Goal: Information Seeking & Learning: Check status

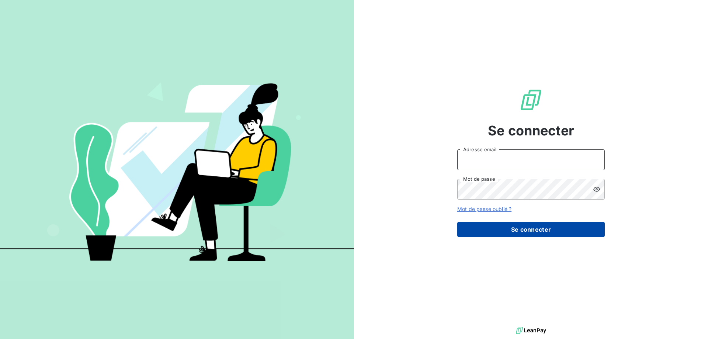
type input "met-france@recouvrement.met.com"
click at [525, 227] on button "Se connecter" at bounding box center [531, 229] width 148 height 15
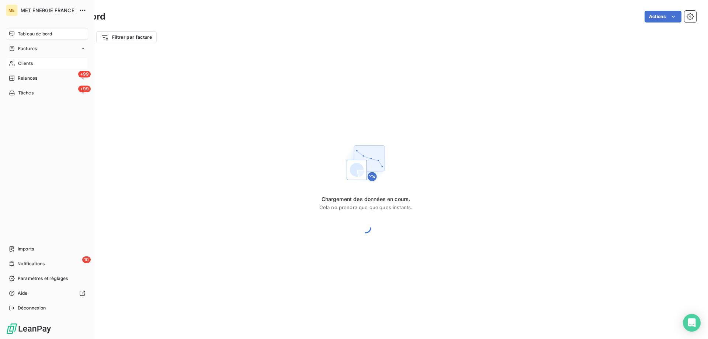
click at [27, 63] on span "Clients" at bounding box center [25, 63] width 15 height 7
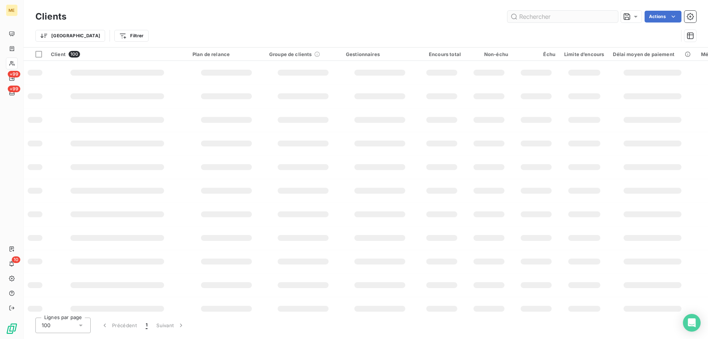
click at [575, 15] on input "text" at bounding box center [563, 17] width 111 height 12
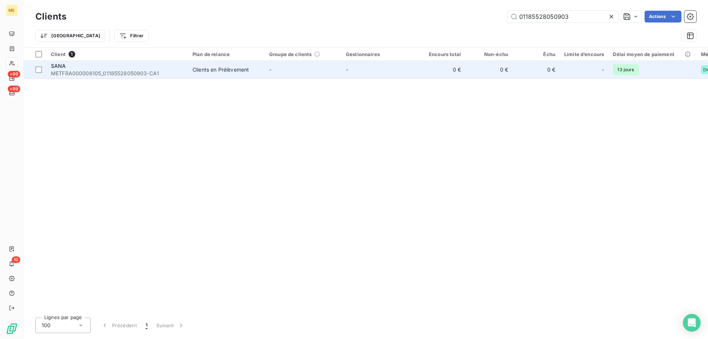
type input "01185528050903"
click at [195, 74] on td "Clients en Prélèvement" at bounding box center [226, 70] width 77 height 18
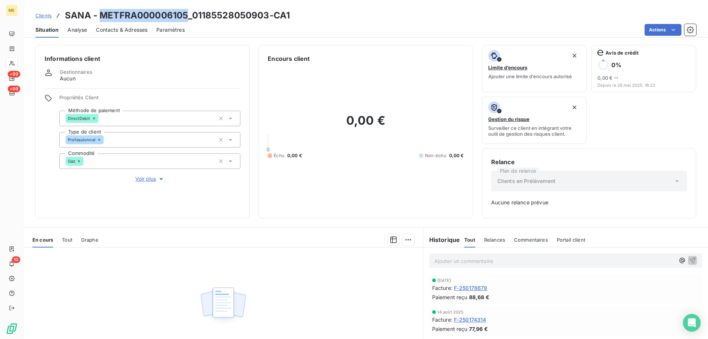
copy h3 "METFRA000006105"
drag, startPoint x: 186, startPoint y: 15, endPoint x: 103, endPoint y: 17, distance: 83.4
click at [103, 17] on h3 "SANA - METFRA000006105_01185528050903-CA1" at bounding box center [177, 15] width 225 height 13
click at [16, 62] on div at bounding box center [12, 64] width 12 height 12
click at [14, 60] on icon at bounding box center [12, 63] width 6 height 6
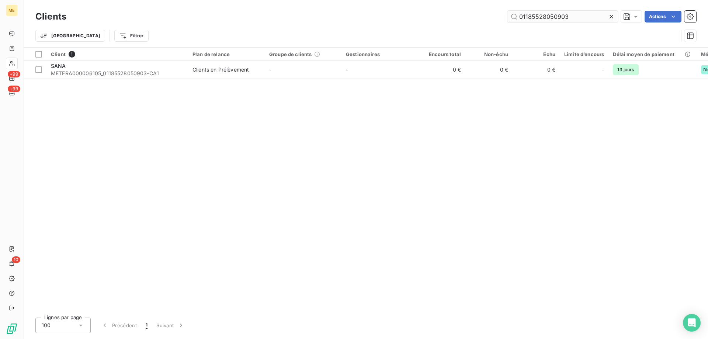
click at [552, 14] on input "01185528050903" at bounding box center [563, 17] width 111 height 12
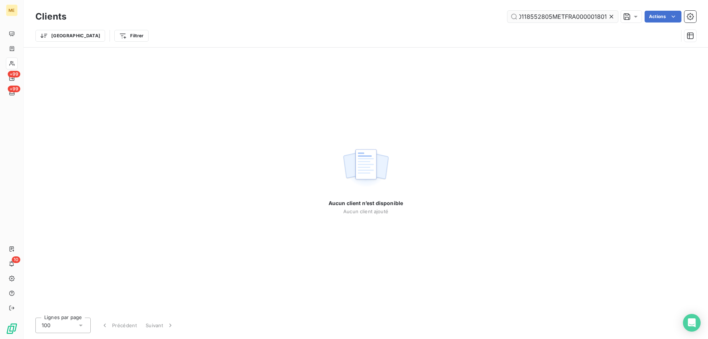
click at [554, 15] on input "0118552805METFRA0000018010903" at bounding box center [563, 17] width 111 height 12
click at [556, 15] on input "0118552805METFRA0000018010903" at bounding box center [563, 17] width 111 height 12
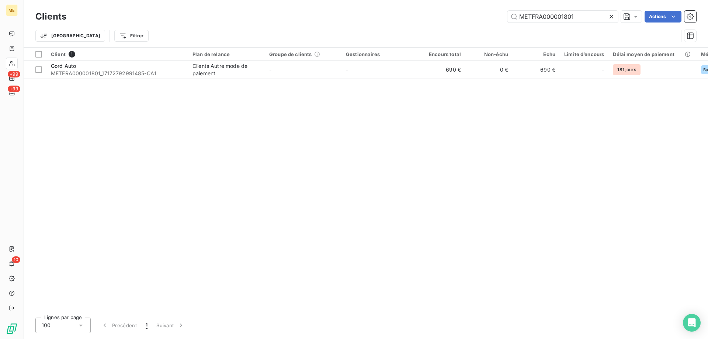
type input "METFRA000001801"
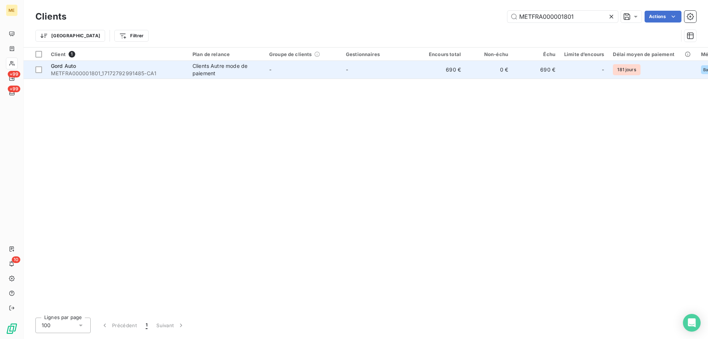
click at [302, 77] on td "-" at bounding box center [303, 70] width 77 height 18
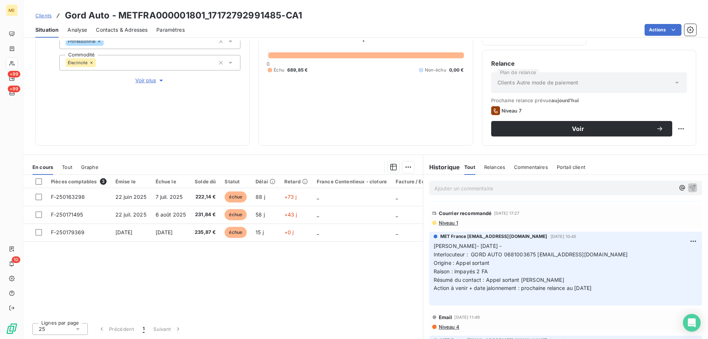
scroll to position [148, 0]
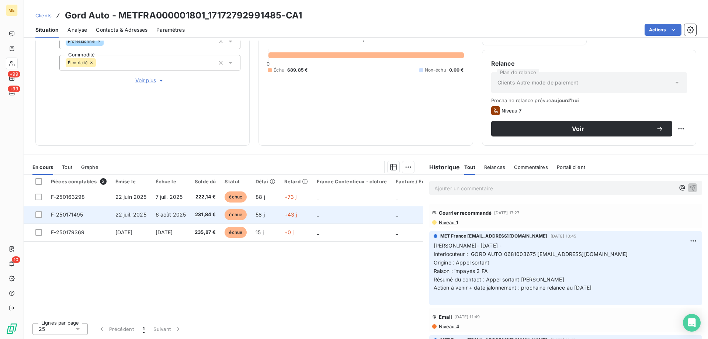
click at [228, 208] on td "échue" at bounding box center [235, 215] width 31 height 18
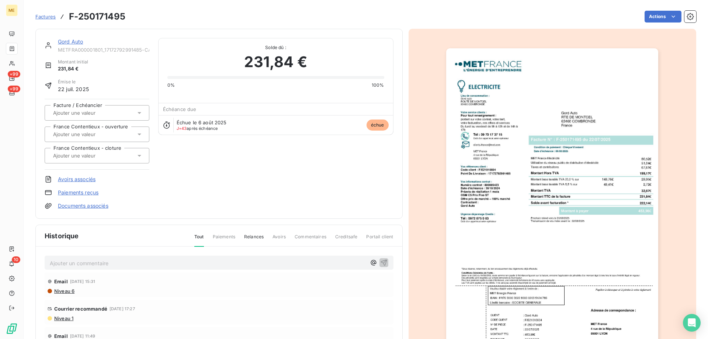
click at [72, 41] on link "Gord Auto" at bounding box center [70, 41] width 25 height 6
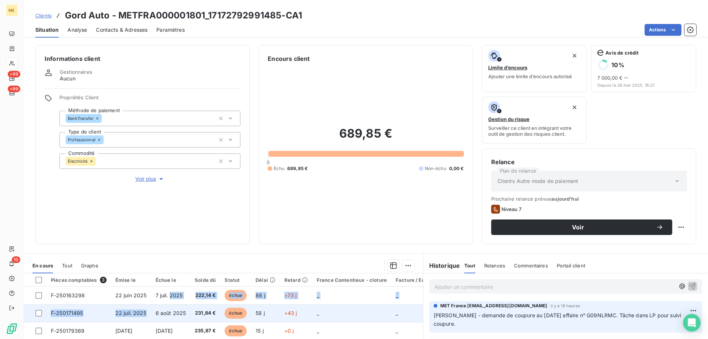
drag, startPoint x: 169, startPoint y: 296, endPoint x: 149, endPoint y: 316, distance: 28.2
click at [149, 320] on tbody "F-250163298 22 juin 2025 7 juil. 2025 222,14 € échue 88 j +73 j _ _ _ F-2501714…" at bounding box center [280, 313] width 513 height 53
click at [152, 307] on td "6 août 2025" at bounding box center [170, 313] width 39 height 18
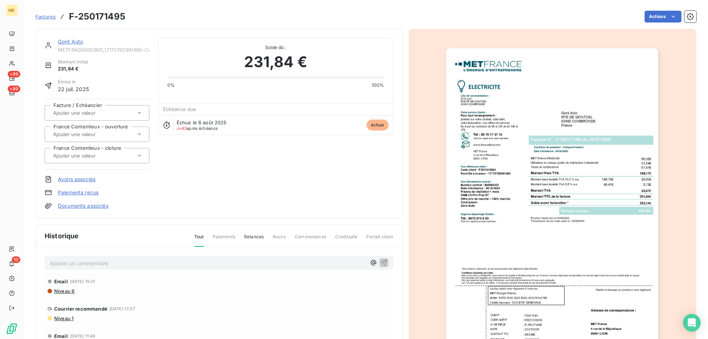
click at [542, 271] on img "button" at bounding box center [552, 198] width 212 height 300
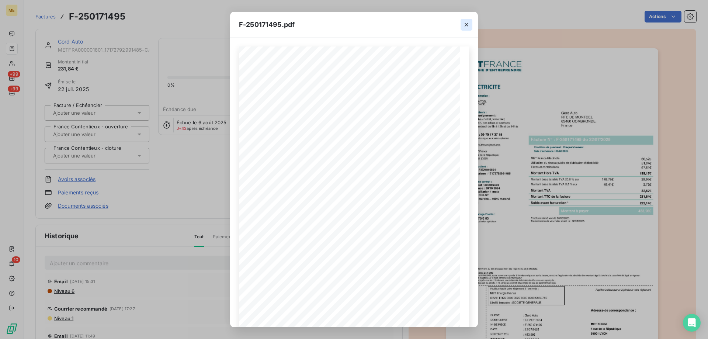
click at [469, 23] on icon "button" at bounding box center [466, 24] width 7 height 7
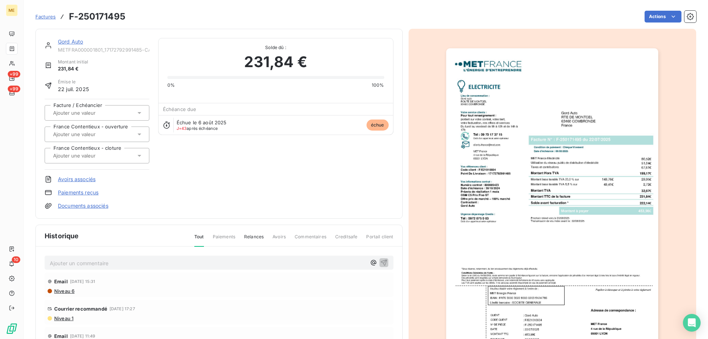
scroll to position [63, 0]
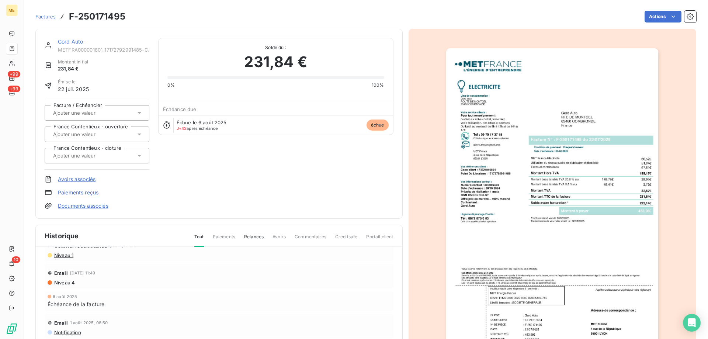
click at [72, 42] on link "Gord Auto" at bounding box center [70, 41] width 25 height 6
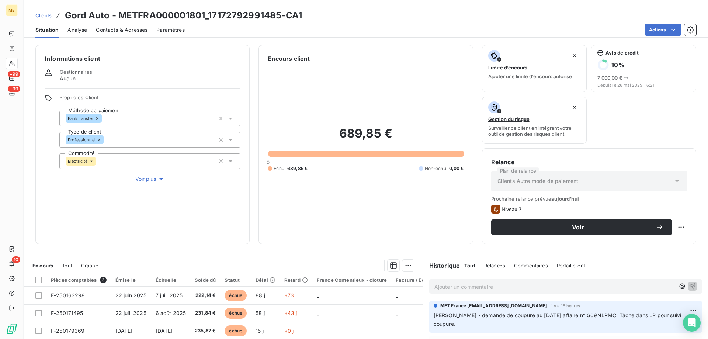
scroll to position [37, 0]
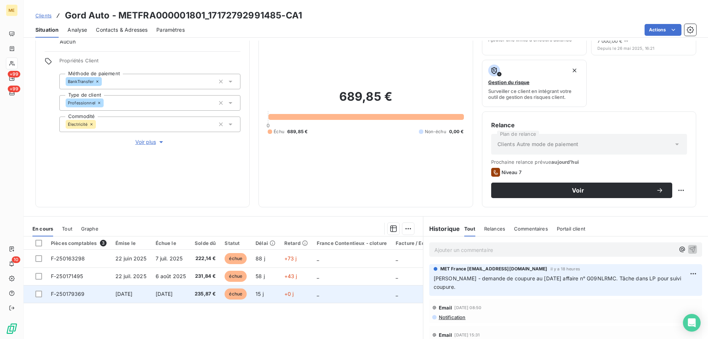
click at [191, 297] on td "[DATE]" at bounding box center [170, 294] width 39 height 18
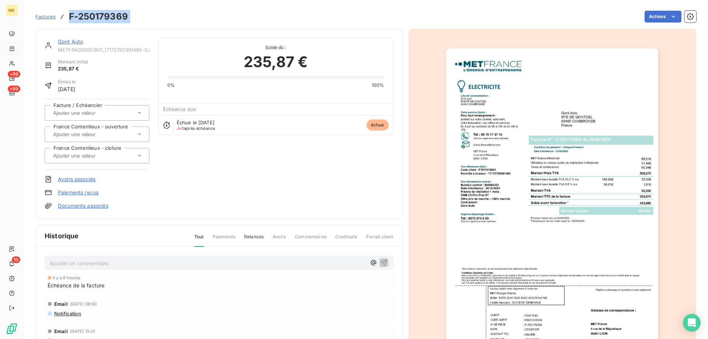
copy section "F-250179369 Actions"
drag, startPoint x: 156, startPoint y: 17, endPoint x: 70, endPoint y: 20, distance: 85.7
click at [70, 20] on div "Factures F-250179369 Actions" at bounding box center [365, 16] width 661 height 15
click at [80, 42] on link "Gord Auto" at bounding box center [70, 41] width 25 height 6
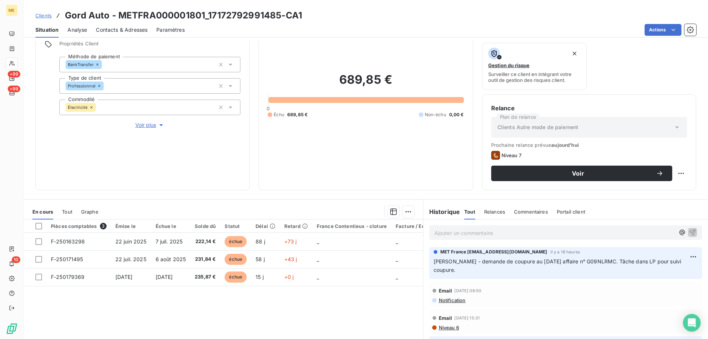
scroll to position [74, 0]
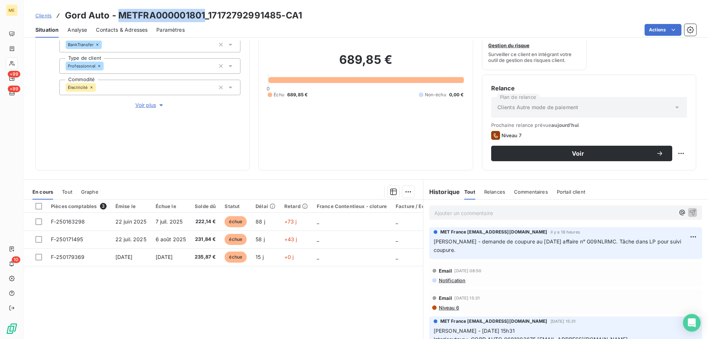
copy h3 "METFRA000001801"
drag, startPoint x: 204, startPoint y: 15, endPoint x: 119, endPoint y: 12, distance: 84.9
click at [119, 12] on h3 "Gord Auto - METFRA000001801_17172792991485-CA1" at bounding box center [183, 15] width 237 height 13
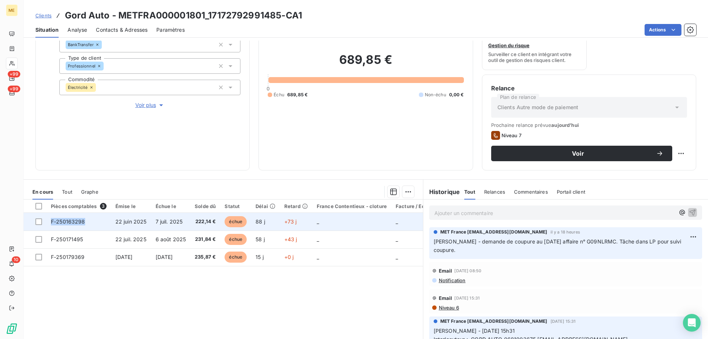
copy tr "F-250163298"
drag, startPoint x: 80, startPoint y: 218, endPoint x: 95, endPoint y: 218, distance: 14.8
click at [69, 218] on td "F-250163298" at bounding box center [78, 222] width 65 height 18
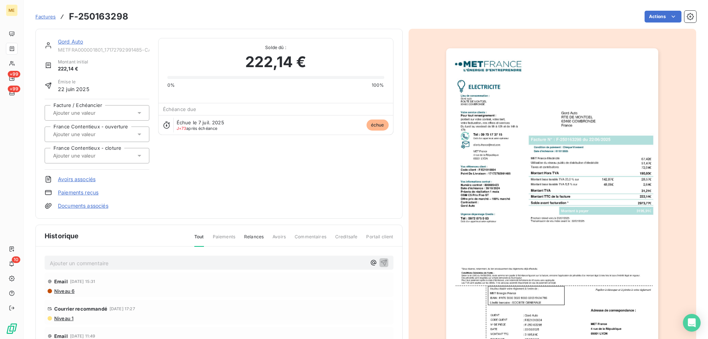
click at [67, 43] on link "Gord Auto" at bounding box center [70, 41] width 25 height 6
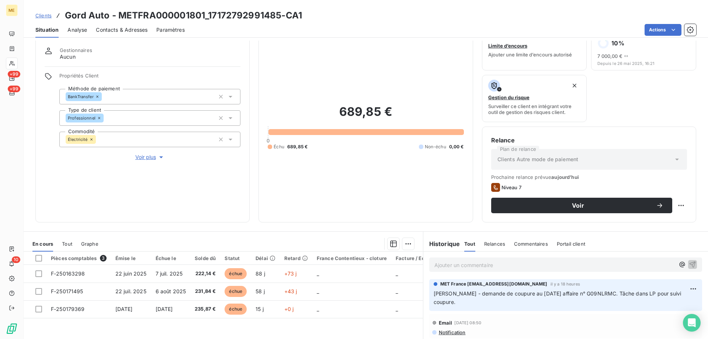
scroll to position [37, 0]
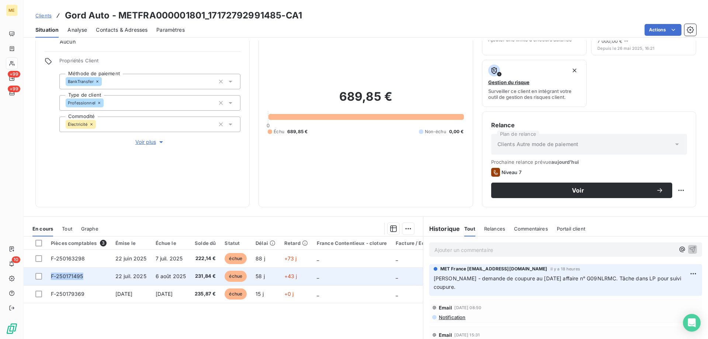
copy span "F-250171495"
drag, startPoint x: 89, startPoint y: 271, endPoint x: 108, endPoint y: 270, distance: 19.6
click at [108, 270] on td "F-250171495" at bounding box center [78, 276] width 65 height 18
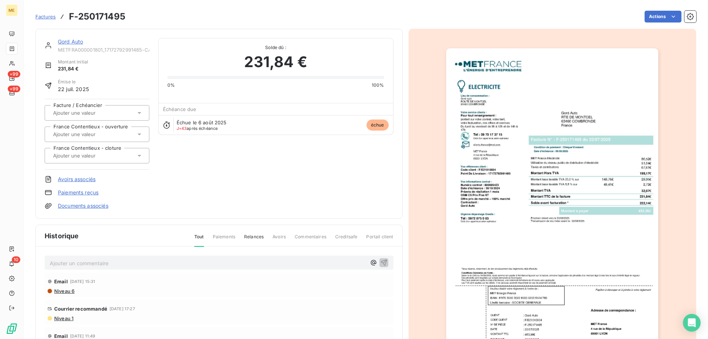
click at [73, 42] on link "Gord Auto" at bounding box center [70, 41] width 25 height 6
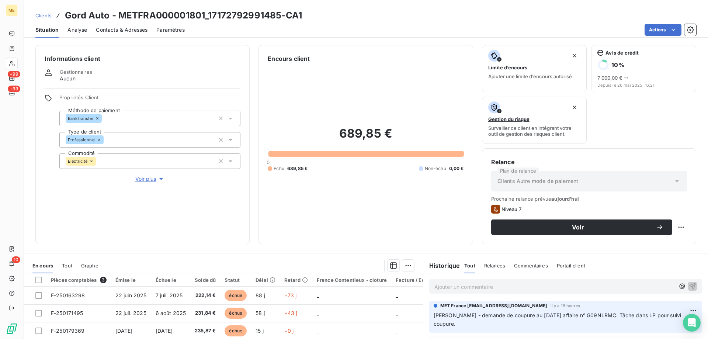
click at [469, 288] on p "Ajouter un commentaire ﻿" at bounding box center [555, 286] width 240 height 9
click at [592, 287] on p "Kenza / requête 00097617 / recherche de chèque :" at bounding box center [555, 286] width 240 height 8
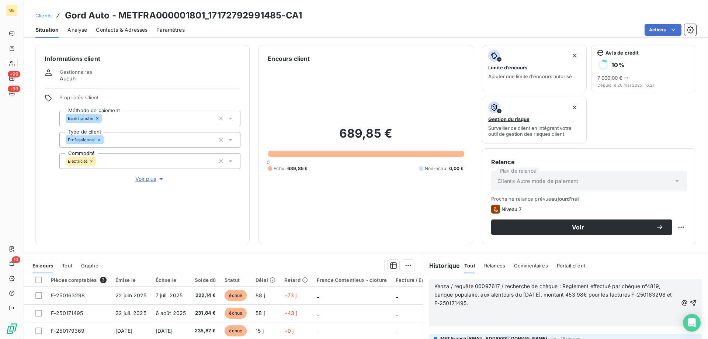
click at [501, 287] on span "Kenza / requête 00097617 / recherche de chèque : Règlement effectué par chèque …" at bounding box center [554, 294] width 239 height 23
click at [661, 284] on p "Kenza / requête 00097617 / Appel client suite coupure pour impayé. Recherche de…" at bounding box center [556, 294] width 243 height 25
click at [647, 302] on p "Kenza / requête 00097617 / Appel client suite coupure pour impayé. Recherche de…" at bounding box center [556, 294] width 243 height 25
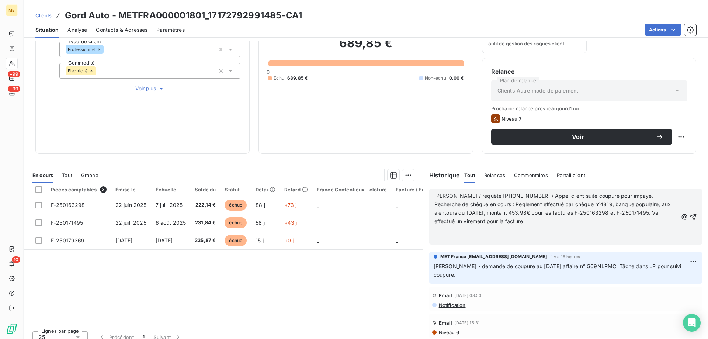
scroll to position [98, 0]
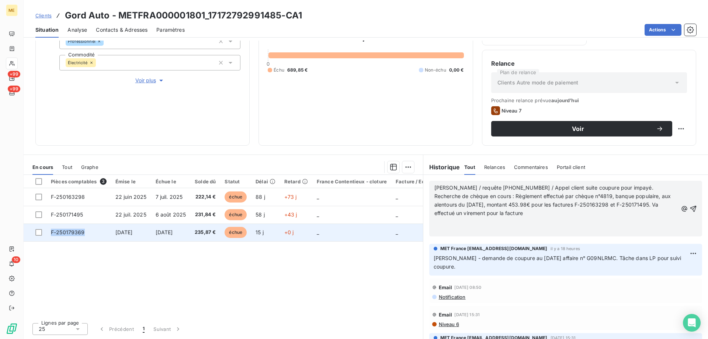
copy span "F-250179369"
drag, startPoint x: 83, startPoint y: 236, endPoint x: 50, endPoint y: 233, distance: 32.9
click at [50, 233] on td "F-250179369" at bounding box center [78, 233] width 65 height 18
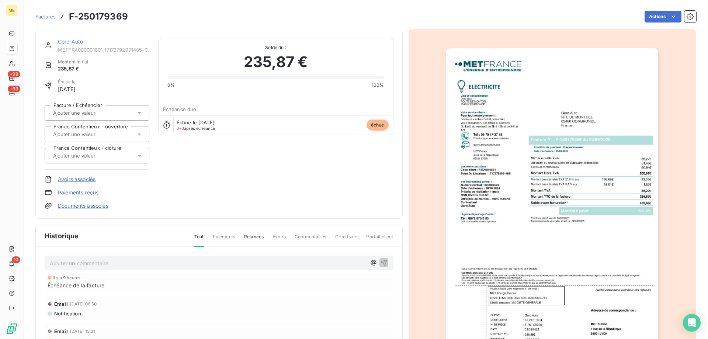
click at [77, 44] on link "Gord Auto" at bounding box center [70, 41] width 25 height 6
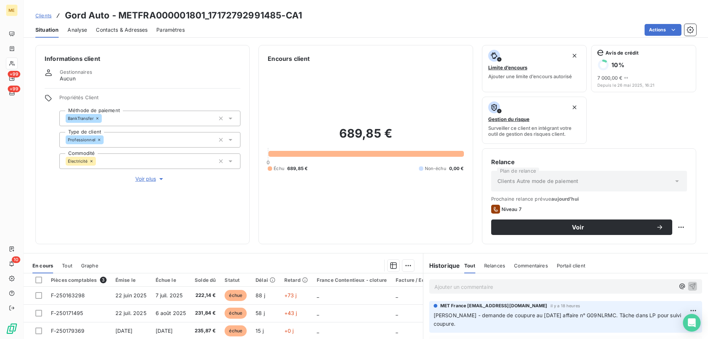
click at [467, 286] on p "Ajouter un commentaire ﻿" at bounding box center [555, 286] width 240 height 9
click at [483, 284] on p "Kenza/ requête" at bounding box center [555, 286] width 240 height 8
click at [525, 287] on p "Kenza/ requête 00097617 /" at bounding box center [555, 286] width 240 height 8
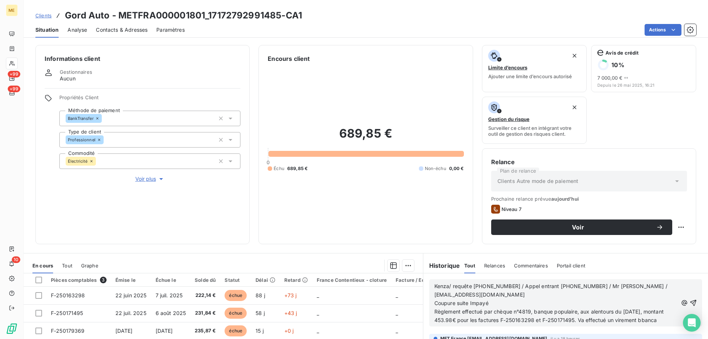
click at [612, 318] on span "Règlement effectué par chèque n°4819, banque populaire, aux alentours du 8 sept…" at bounding box center [550, 315] width 231 height 15
click at [560, 328] on span "Règlement effectué par chèque n°4819, banque populaire, aux alentours du 8 sept…" at bounding box center [555, 319] width 240 height 23
click at [555, 328] on span "Règlement effectué par chèque n°4819, banque populaire, aux alentours du 8 sept…" at bounding box center [555, 319] width 240 height 23
click at [512, 328] on span "Règlement effectué par chèque n°4819, banque populaire, aux alentours du 8 sept…" at bounding box center [555, 319] width 240 height 23
click at [0, 0] on lt-span "effectu er" at bounding box center [0, 0] width 0 height 0
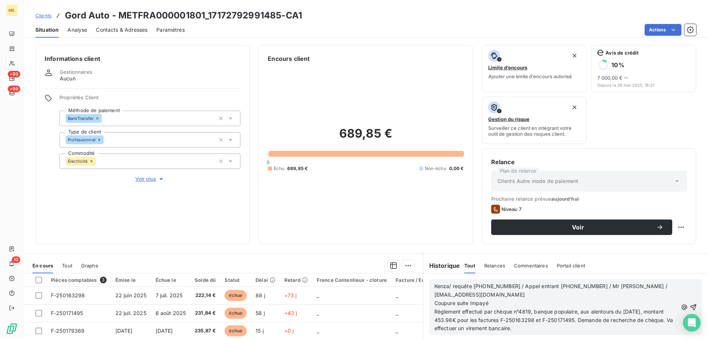
click at [576, 331] on p "Règlement effectué par chèque n°4819, banque populaire, aux alentours du 8 sept…" at bounding box center [556, 320] width 243 height 25
click at [637, 326] on p "Règlement effectué par chèque n°4819, banque populaire, aux alentours du 8 sept…" at bounding box center [556, 320] width 243 height 25
click at [690, 305] on icon "button" at bounding box center [693, 307] width 7 height 7
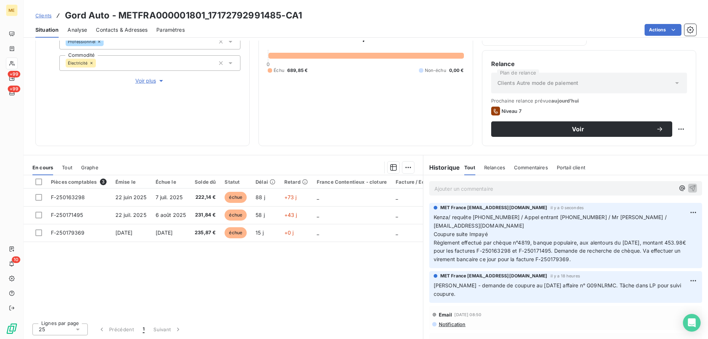
scroll to position [98, 0]
copy span "Va effectuer un virement bancaire ce jour pour la facture F-250179369."
drag, startPoint x: 614, startPoint y: 249, endPoint x: 574, endPoint y: 226, distance: 46.3
click at [434, 252] on p "Kenza/ requête 00097617 / Appel entrant 681003675 / Mr Da silva Pinheiro / gord…" at bounding box center [566, 238] width 264 height 51
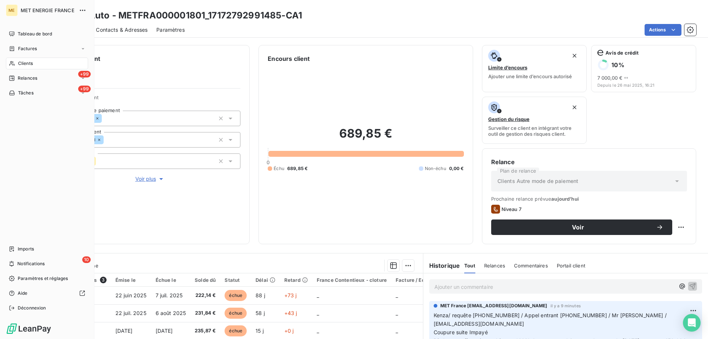
click at [38, 60] on div "Clients" at bounding box center [47, 64] width 82 height 12
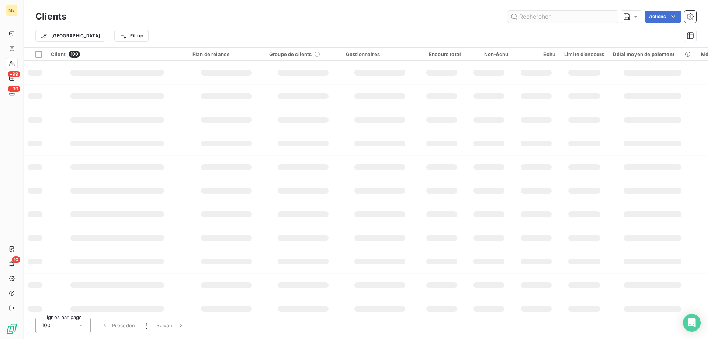
click at [561, 17] on input "text" at bounding box center [563, 17] width 111 height 12
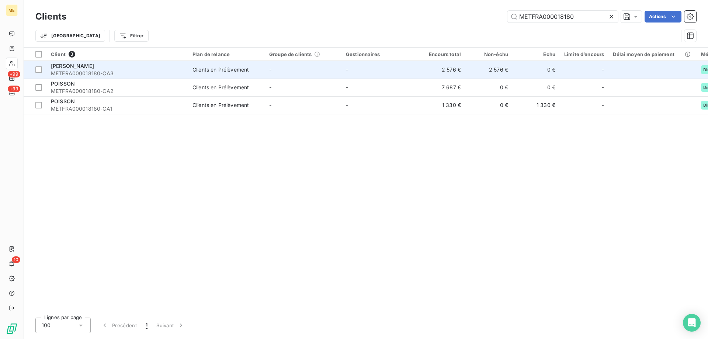
type input "METFRA000018180"
click at [139, 70] on span "METFRA000018180-CA3" at bounding box center [117, 73] width 133 height 7
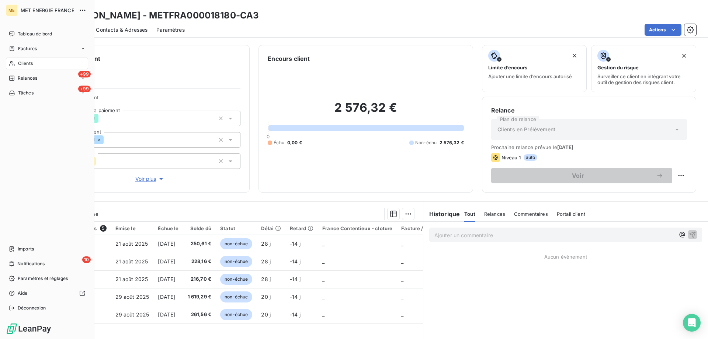
click at [15, 61] on div "Clients" at bounding box center [47, 64] width 82 height 12
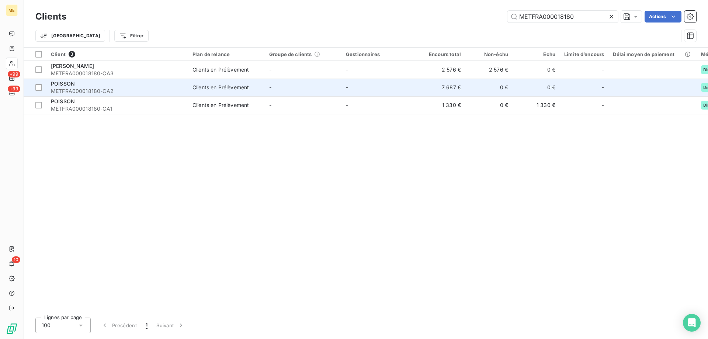
click at [269, 90] on td "-" at bounding box center [303, 88] width 77 height 18
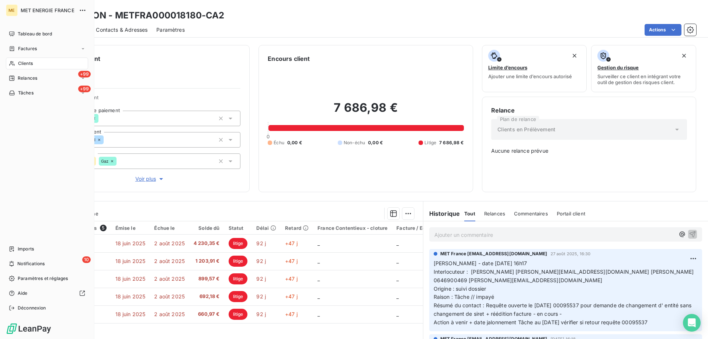
click at [36, 62] on div "Clients" at bounding box center [47, 64] width 82 height 12
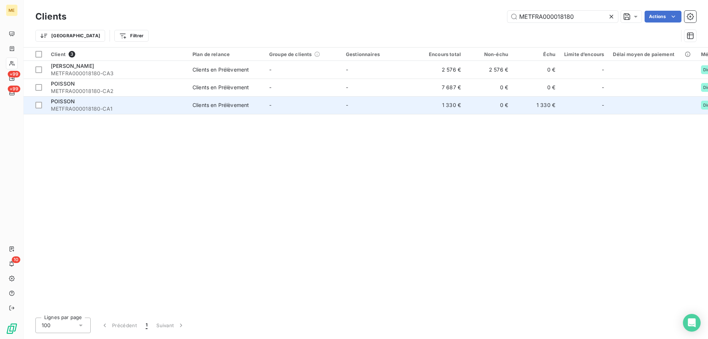
click at [126, 98] on div "POISSON" at bounding box center [117, 101] width 133 height 7
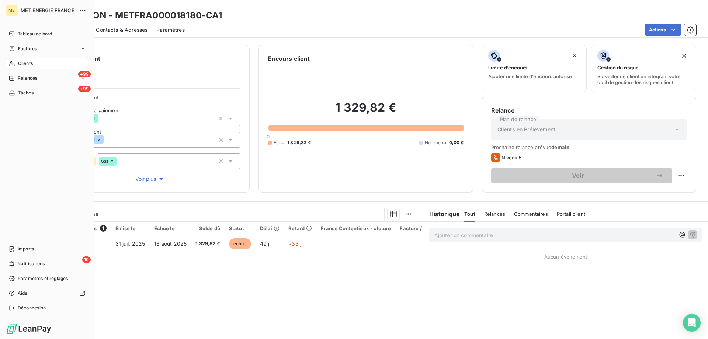
click at [45, 65] on div "Clients" at bounding box center [47, 64] width 82 height 12
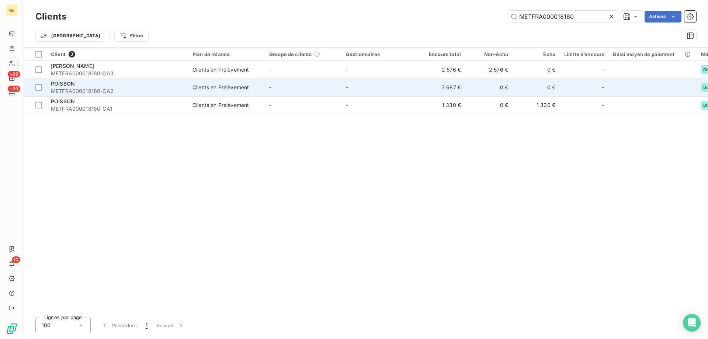
click at [249, 89] on div "Clients en Prélèvement" at bounding box center [221, 87] width 56 height 7
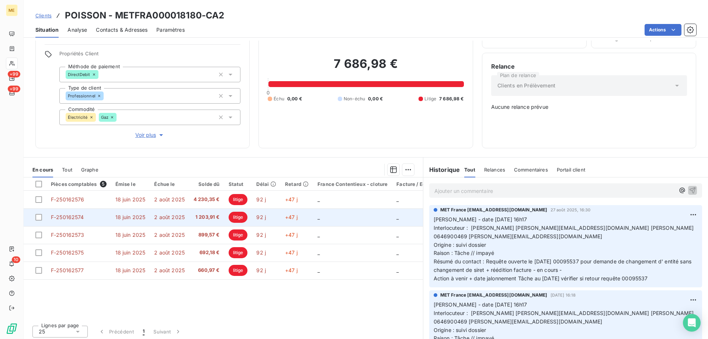
scroll to position [46, 0]
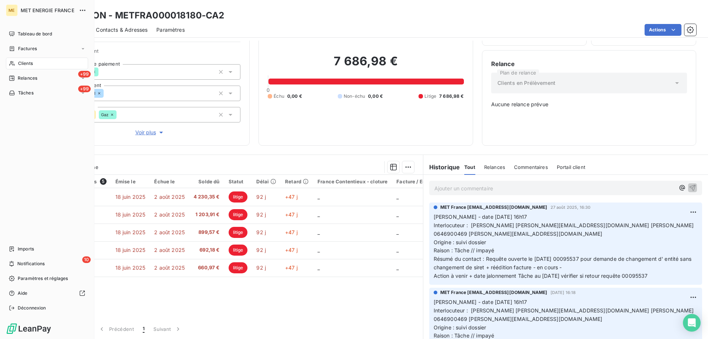
click at [17, 60] on div "Clients" at bounding box center [47, 64] width 82 height 12
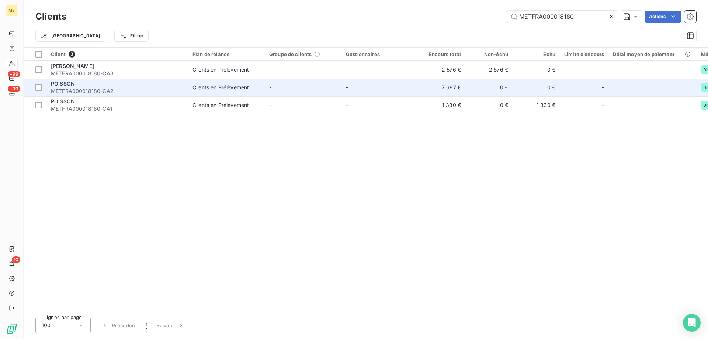
click at [197, 84] on div "Clients en Prélèvement" at bounding box center [221, 87] width 56 height 7
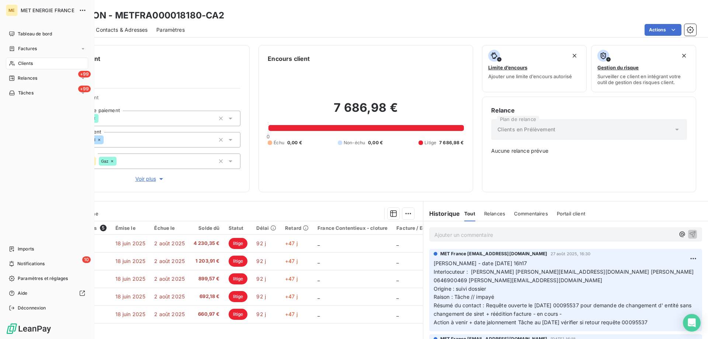
click at [30, 64] on span "Clients" at bounding box center [25, 63] width 15 height 7
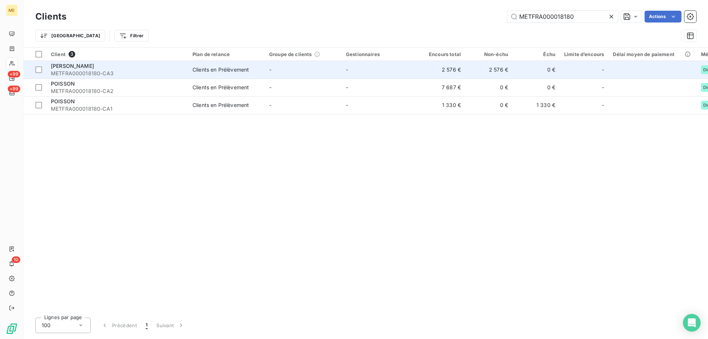
click at [229, 69] on div "Clients en Prélèvement" at bounding box center [221, 69] width 56 height 7
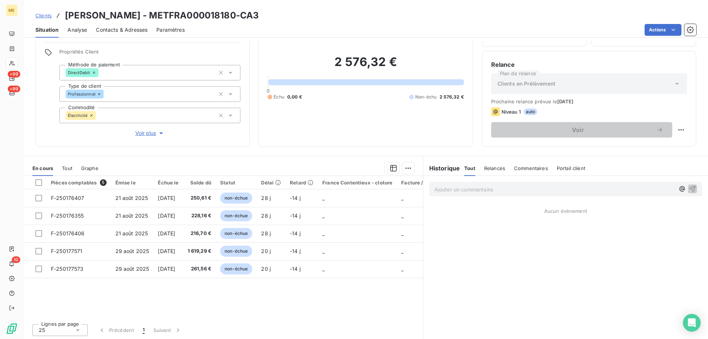
scroll to position [47, 0]
click at [208, 201] on td "250,61 €" at bounding box center [199, 197] width 33 height 18
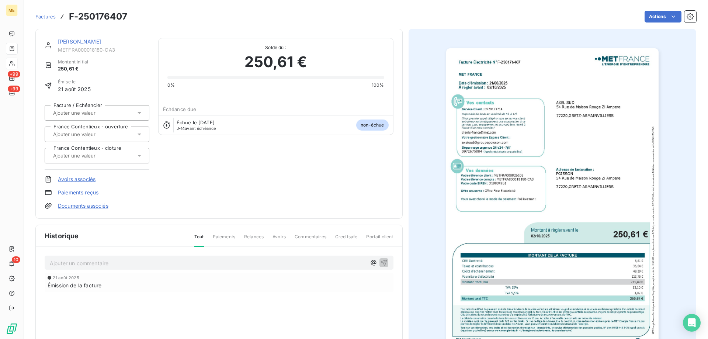
click at [474, 204] on img "button" at bounding box center [552, 198] width 212 height 300
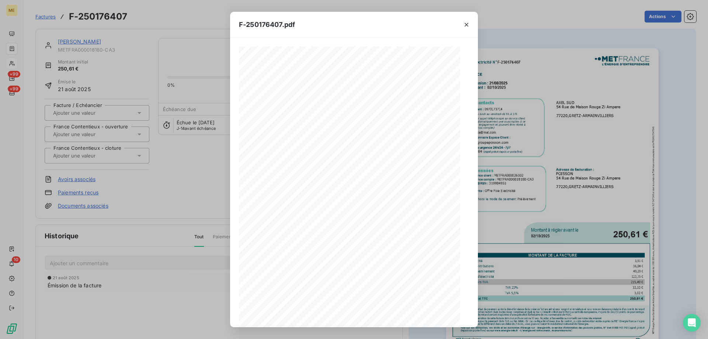
click at [256, 154] on div at bounding box center [354, 207] width 230 height 322
click at [377, 319] on button "button" at bounding box center [381, 314] width 9 height 9
click at [378, 319] on button "button" at bounding box center [381, 314] width 9 height 9
click at [467, 23] on icon "button" at bounding box center [466, 24] width 7 height 7
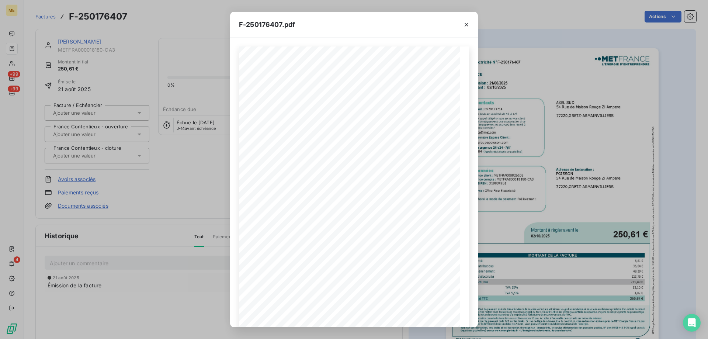
click at [467, 23] on icon "button" at bounding box center [466, 24] width 7 height 7
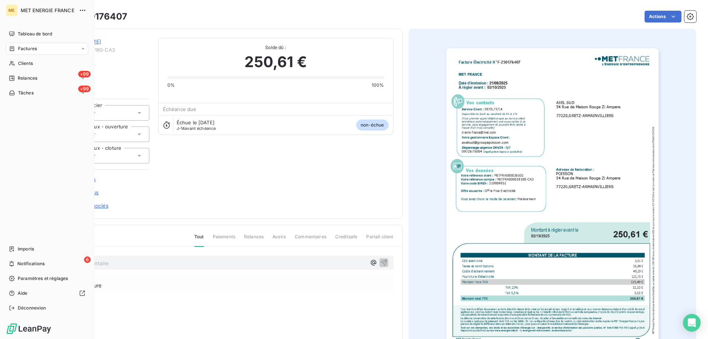
drag, startPoint x: 37, startPoint y: 59, endPoint x: 73, endPoint y: 57, distance: 37.0
click at [37, 59] on div "Clients" at bounding box center [47, 64] width 82 height 12
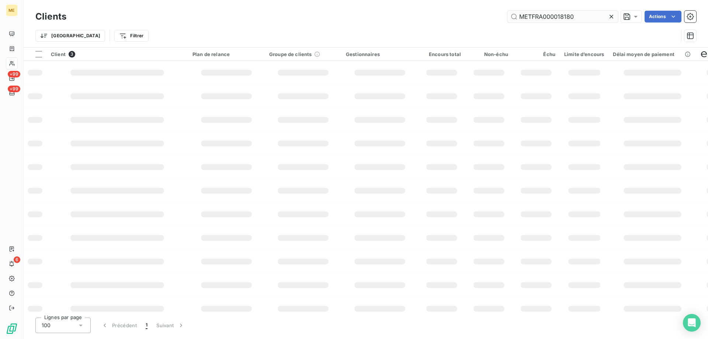
click at [527, 13] on input "METFRA000018180" at bounding box center [563, 17] width 111 height 12
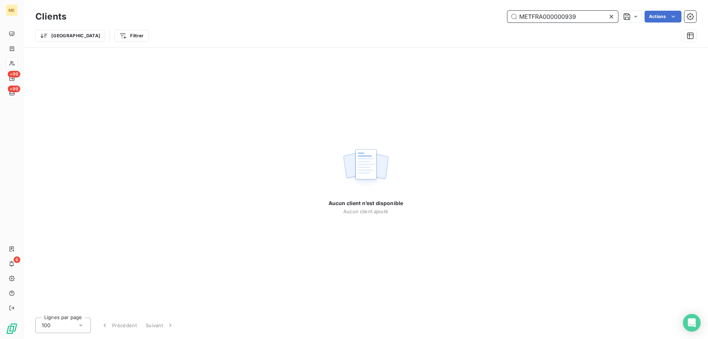
click at [553, 20] on input "METFRA000000939" at bounding box center [563, 17] width 111 height 12
paste input "21496092550052"
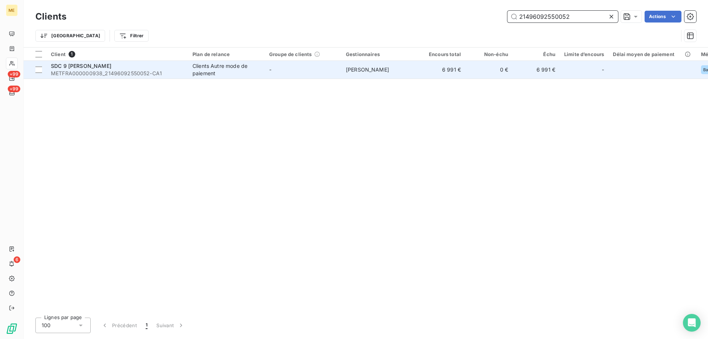
type input "21496092550052"
click at [110, 65] on span "SDC 9 ANGELIQUE VERIEN" at bounding box center [81, 66] width 60 height 6
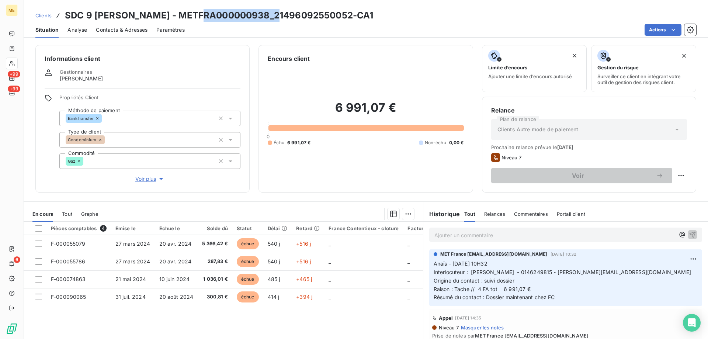
drag, startPoint x: 193, startPoint y: 15, endPoint x: 176, endPoint y: 11, distance: 18.2
click at [239, 11] on h3 "SDC 9 ANGELIQUE VERIEN - METFRA000000938_21496092550052-CA1" at bounding box center [219, 15] width 308 height 13
copy h3 "METFRA000000938"
drag, startPoint x: 190, startPoint y: 14, endPoint x: 278, endPoint y: 13, distance: 88.2
click at [278, 13] on h3 "SDC 9 ANGELIQUE VERIEN - METFRA000000938_21496092550052-CA1" at bounding box center [219, 15] width 308 height 13
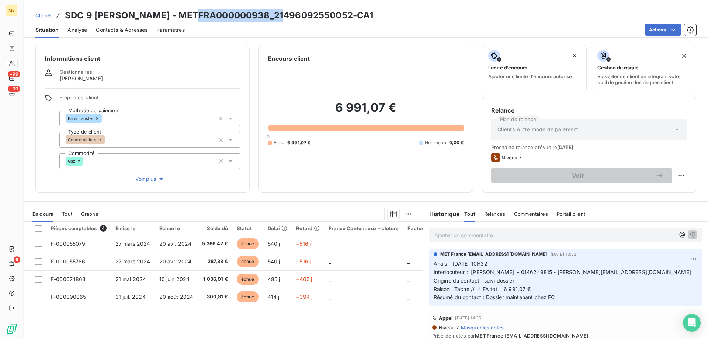
click at [220, 231] on th "Solde dû" at bounding box center [215, 228] width 35 height 13
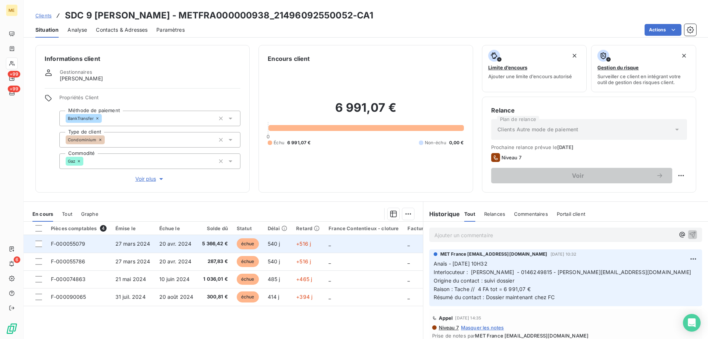
click at [214, 241] on span "5 366,42 €" at bounding box center [215, 243] width 26 height 7
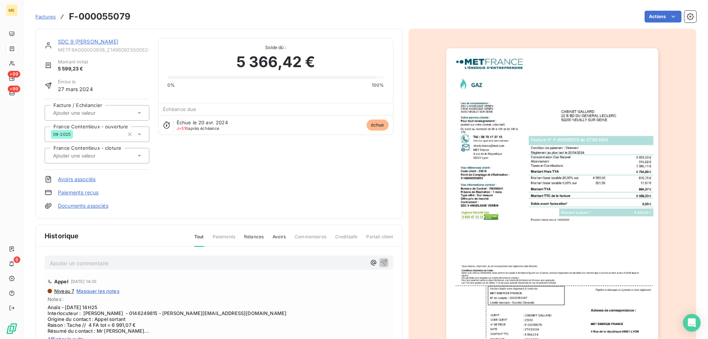
click at [94, 42] on link "SDC 9 ANGELIQUE VERIEN" at bounding box center [88, 41] width 60 height 6
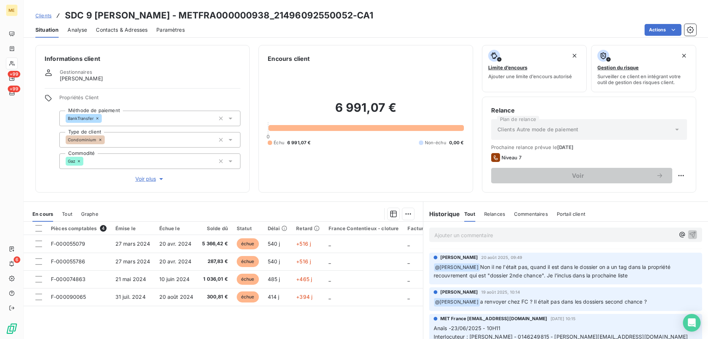
scroll to position [221, 0]
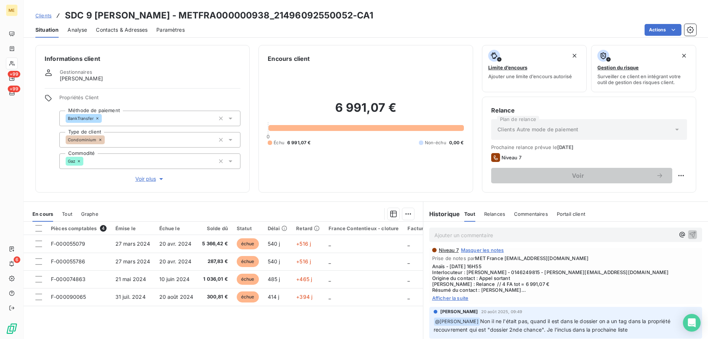
click at [463, 297] on span "Afficher la suite" at bounding box center [565, 298] width 267 height 6
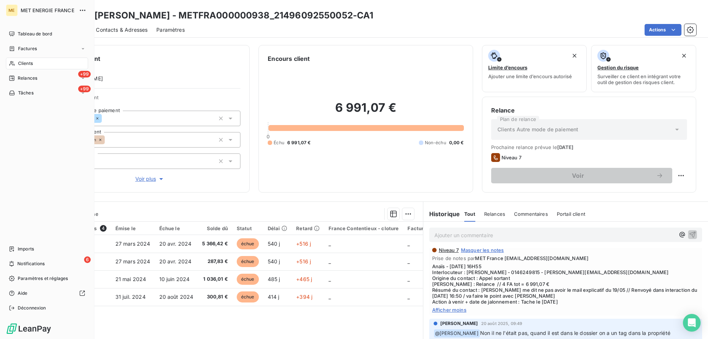
click at [37, 61] on div "Clients" at bounding box center [47, 64] width 82 height 12
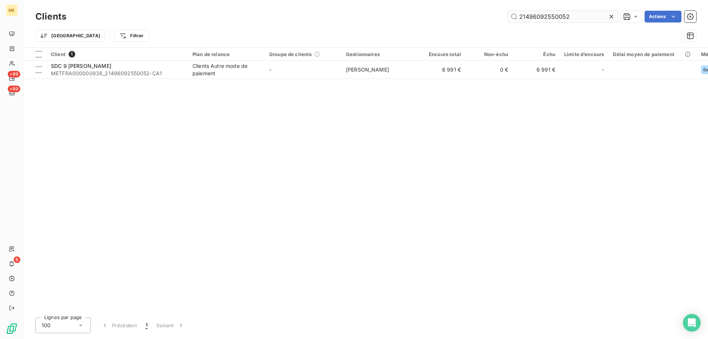
click at [549, 18] on input "21496092550052" at bounding box center [563, 17] width 111 height 12
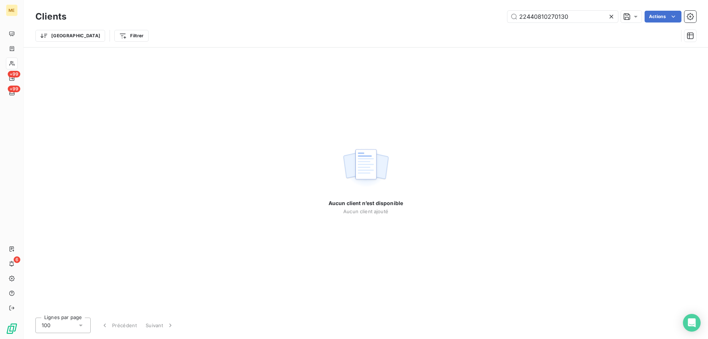
drag, startPoint x: 575, startPoint y: 14, endPoint x: 342, endPoint y: 20, distance: 233.2
click at [411, 22] on div "22440810270130 Actions" at bounding box center [385, 17] width 621 height 12
click at [557, 20] on input "22440810270130" at bounding box center [563, 17] width 111 height 12
paste input "jdagomel@citya.com"
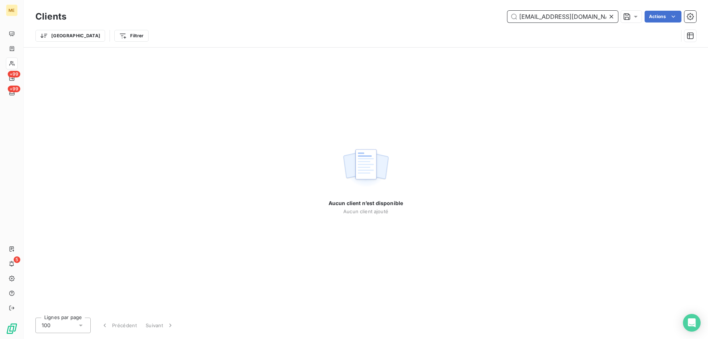
type input "jdagomel@citya.com"
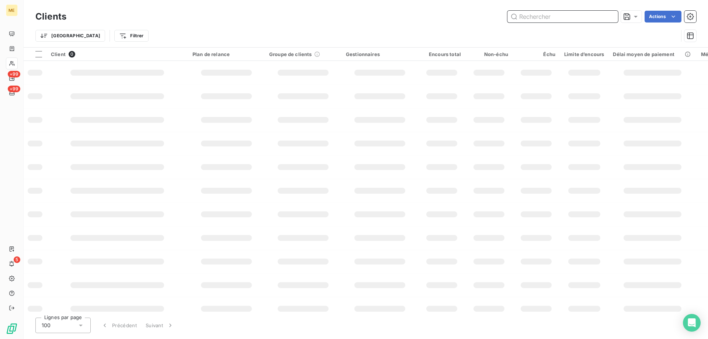
drag, startPoint x: 578, startPoint y: 18, endPoint x: 518, endPoint y: 20, distance: 60.2
click at [518, 20] on input "text" at bounding box center [563, 17] width 111 height 12
